Goal: Transaction & Acquisition: Purchase product/service

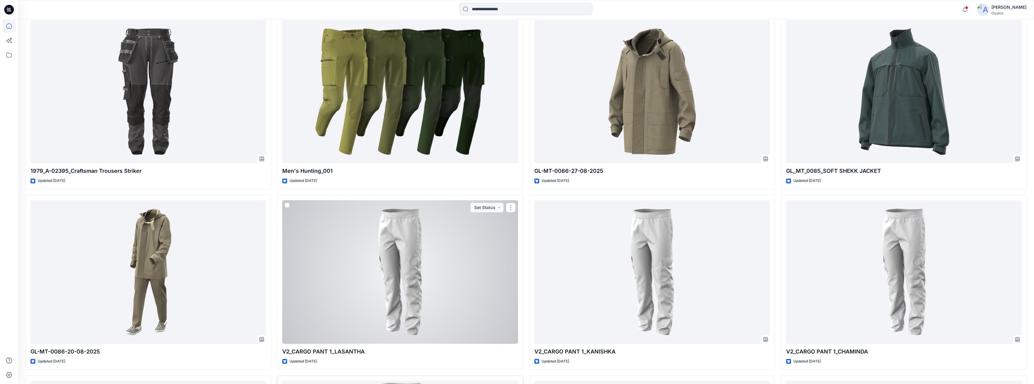
scroll to position [413, 0]
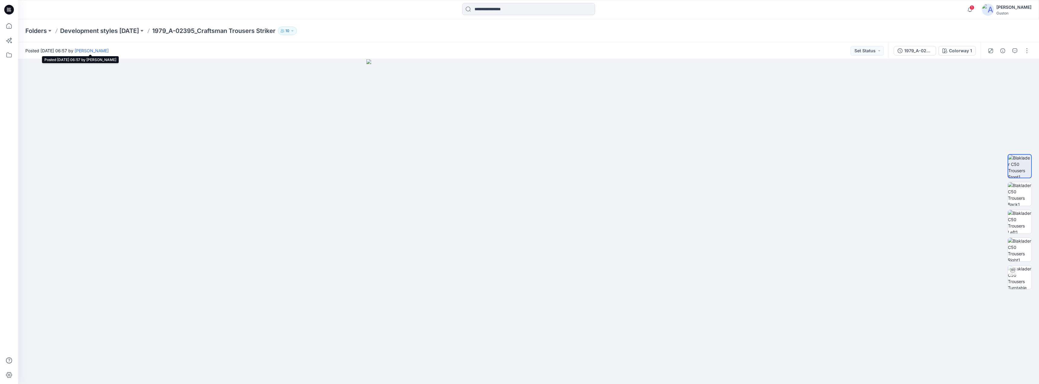
drag, startPoint x: 157, startPoint y: 54, endPoint x: 108, endPoint y: 53, distance: 48.9
click at [108, 53] on div "Posted [DATE] 06:57 by [PERSON_NAME] Set Status" at bounding box center [453, 50] width 870 height 17
click at [173, 49] on div "Posted [DATE] 06:57 by [PERSON_NAME] Set Status" at bounding box center [453, 50] width 870 height 17
drag, startPoint x: 157, startPoint y: 50, endPoint x: 299, endPoint y: 50, distance: 141.6
click at [215, 50] on div "Posted [DATE] 06:57 by [PERSON_NAME] Set Status" at bounding box center [453, 50] width 870 height 17
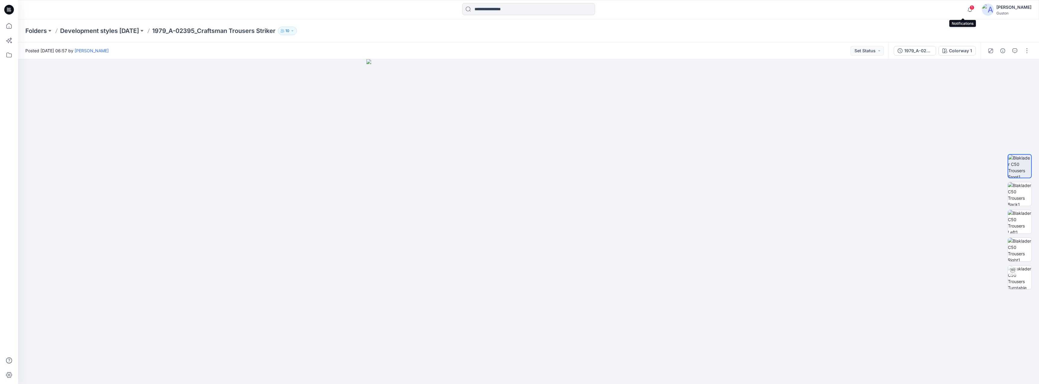
click at [969, 7] on span "1" at bounding box center [971, 7] width 5 height 5
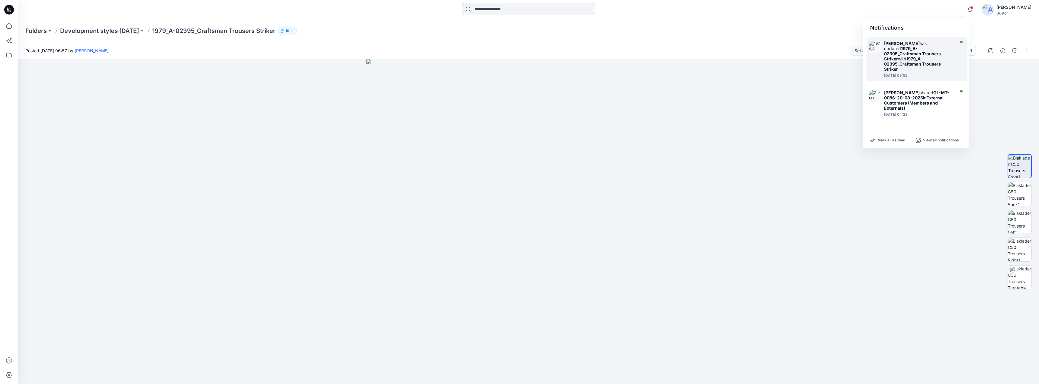
click at [929, 63] on strong "1979_A-02395_Craftsman Trousers Striker" at bounding box center [912, 63] width 57 height 15
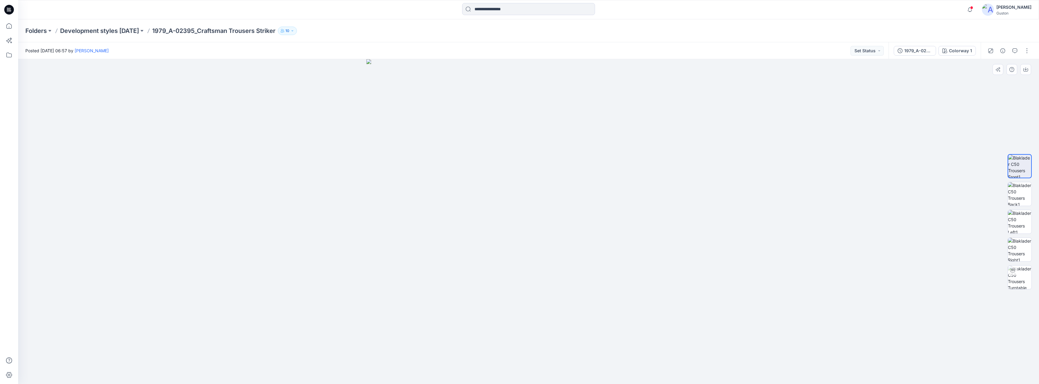
drag, startPoint x: 715, startPoint y: 231, endPoint x: 563, endPoint y: 220, distance: 152.3
click at [574, 222] on div at bounding box center [528, 221] width 1021 height 325
drag, startPoint x: 477, startPoint y: 270, endPoint x: 551, endPoint y: 285, distance: 75.2
click at [527, 282] on img at bounding box center [528, 221] width 325 height 325
click at [533, 284] on img at bounding box center [528, 221] width 325 height 325
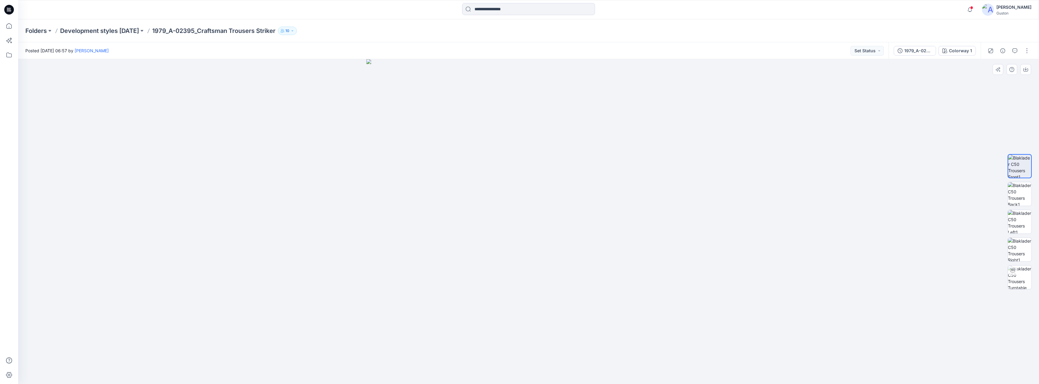
click at [673, 336] on img at bounding box center [528, 221] width 325 height 325
